Goal: Book appointment/travel/reservation

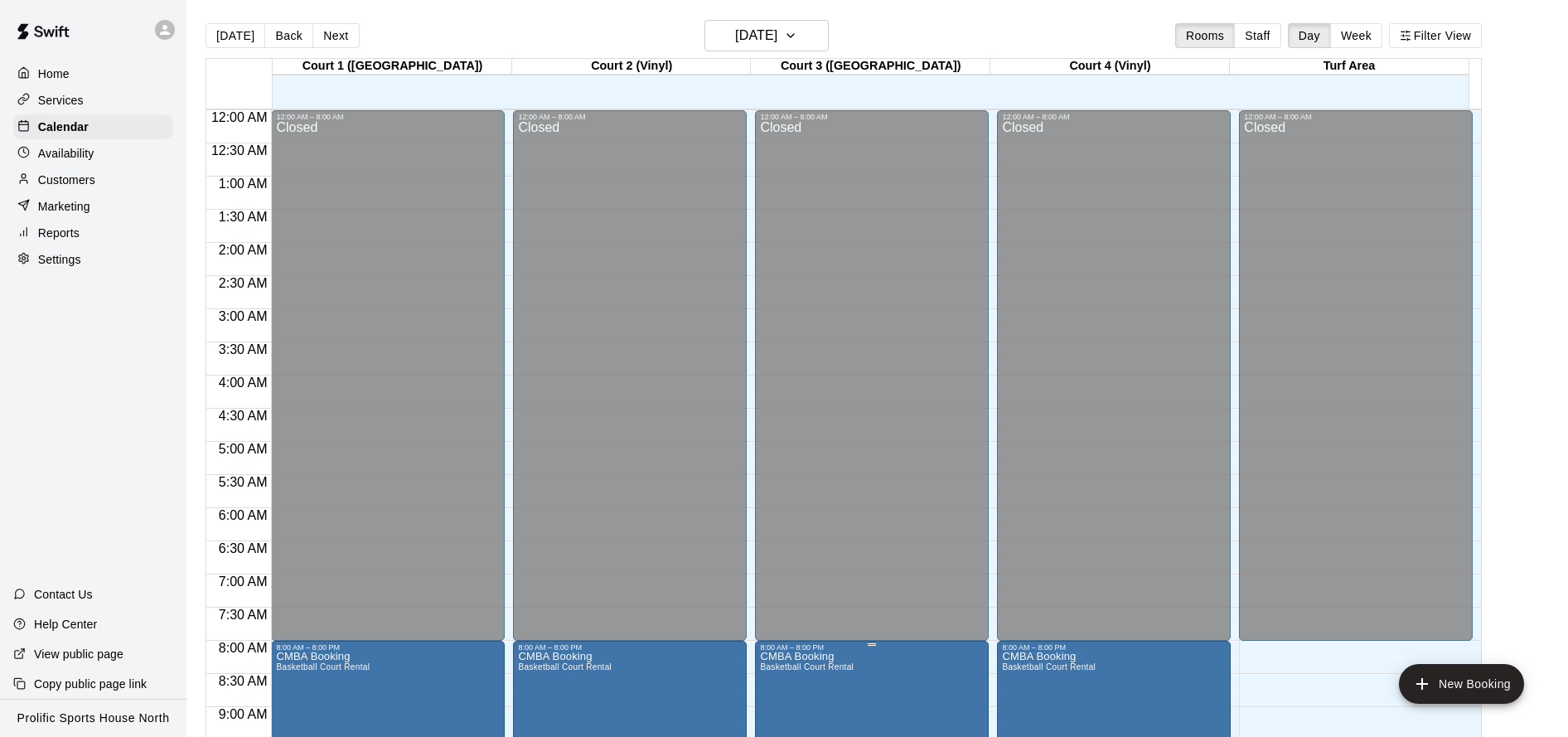
scroll to position [636, 0]
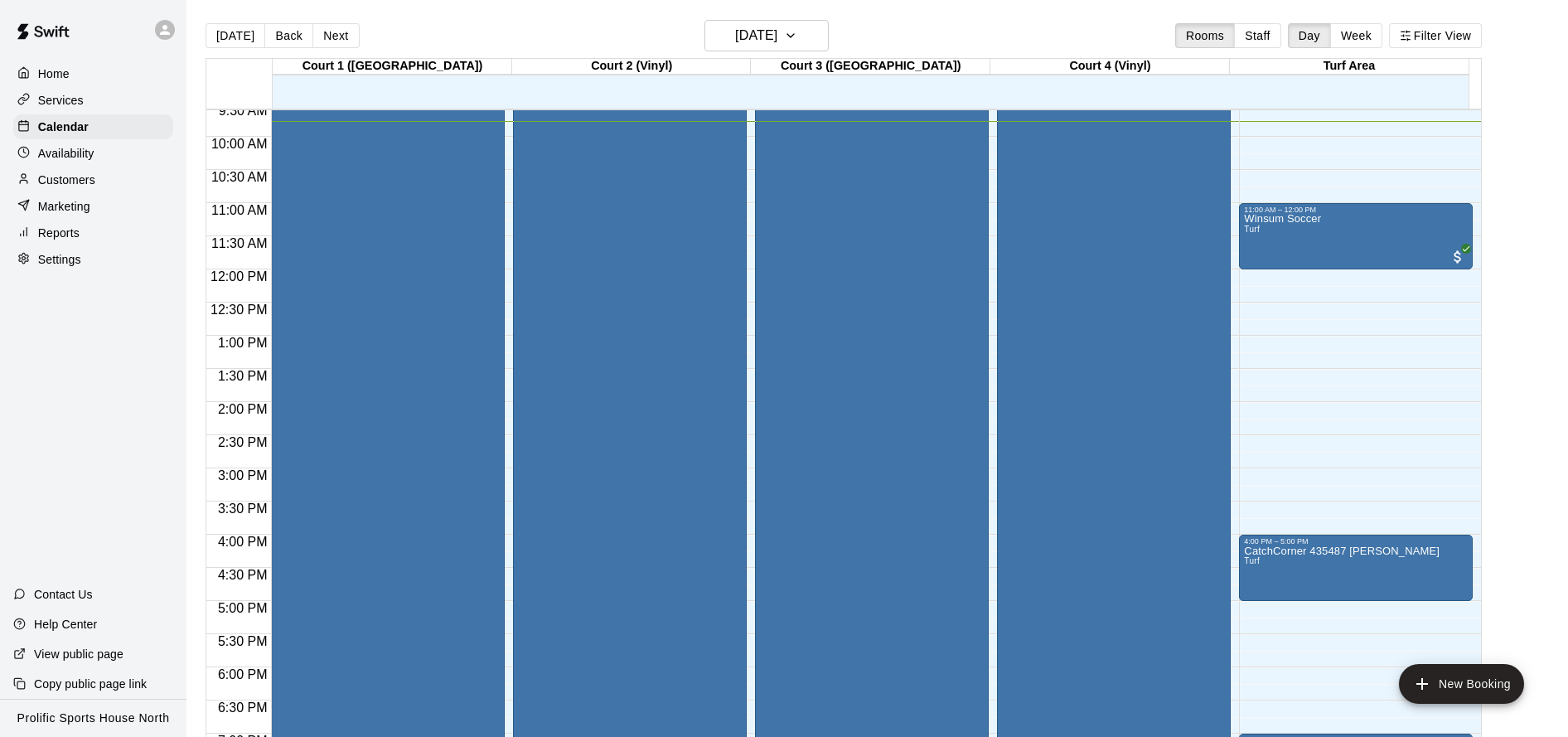
click at [828, 208] on div "CMBA Booking Basketball Court Rental" at bounding box center [806, 383] width 93 height 737
click at [828, 208] on div at bounding box center [784, 368] width 1568 height 737
click at [828, 209] on div at bounding box center [784, 368] width 1568 height 737
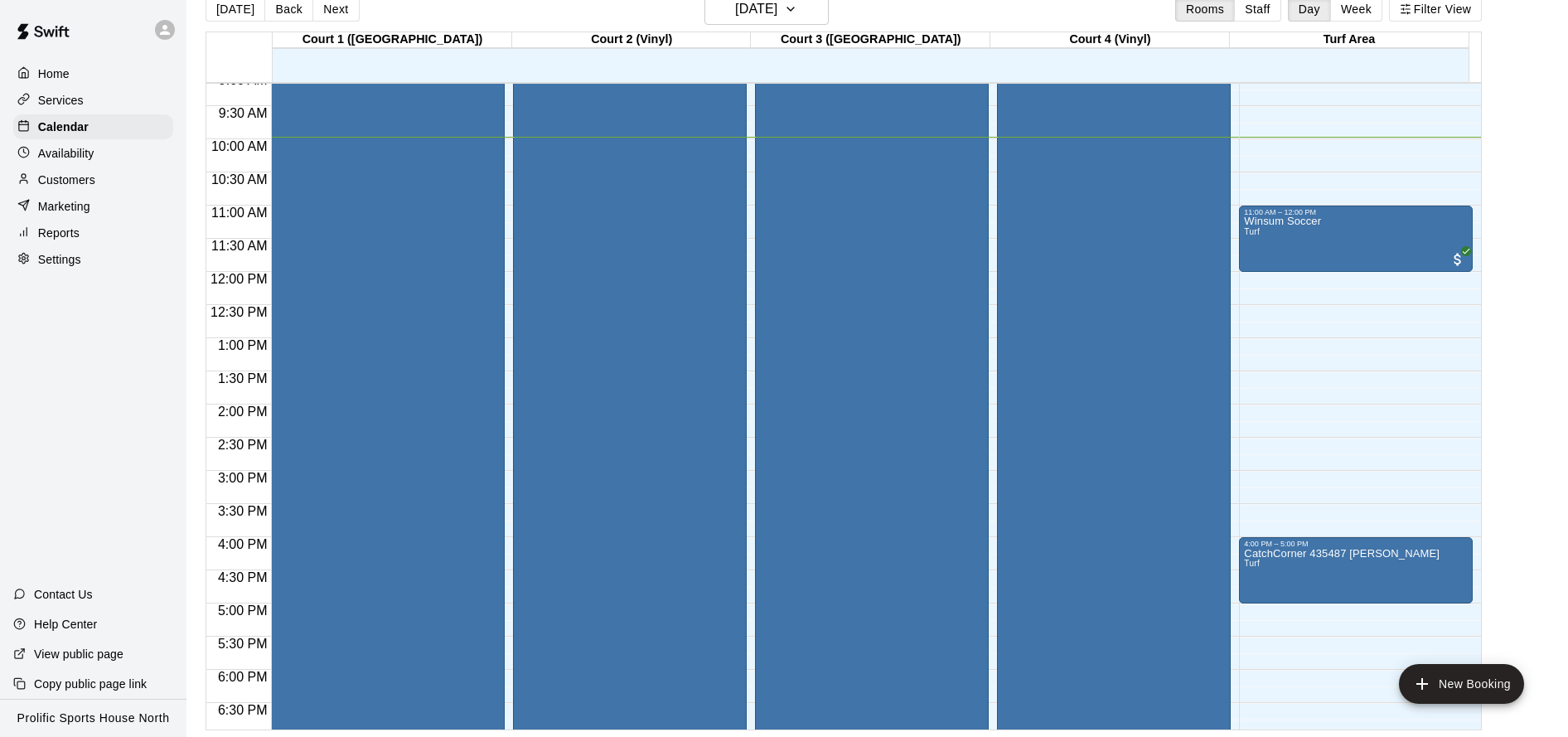
scroll to position [596, 0]
